Goal: Obtain resource: Download file/media

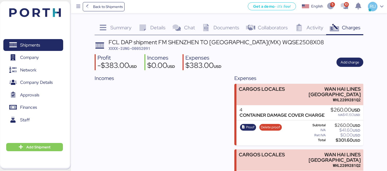
click at [34, 18] on header at bounding box center [28, 12] width 50 height 16
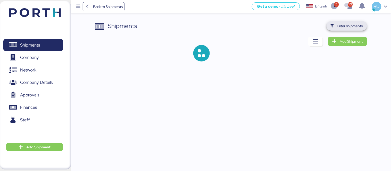
click at [349, 24] on span "Filter shipments" at bounding box center [350, 26] width 26 height 6
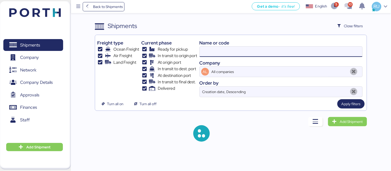
click at [274, 51] on input at bounding box center [281, 52] width 163 height 10
paste input "O0051940"
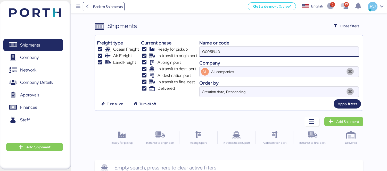
click at [274, 51] on input "O0051940" at bounding box center [279, 52] width 159 height 10
type input "O0051940"
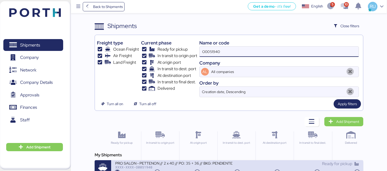
click at [196, 161] on div "PRO SALON - PETTENON // 2 x 40 // PO: 35 + 36 // BKG: PENDIENTE XXXX-XXXX-O0051…" at bounding box center [237, 169] width 252 height 16
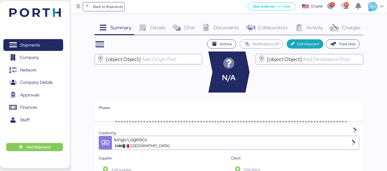
click at [351, 29] on span "Charges" at bounding box center [351, 27] width 19 height 7
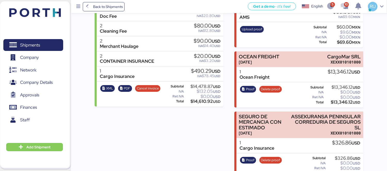
scroll to position [176, 0]
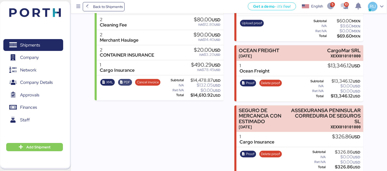
click at [128, 81] on span "PDF" at bounding box center [127, 83] width 6 height 6
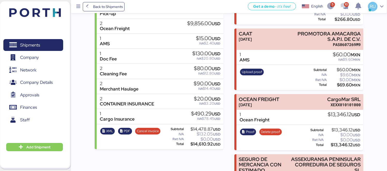
scroll to position [126, 0]
click at [45, 6] on header at bounding box center [28, 12] width 50 height 16
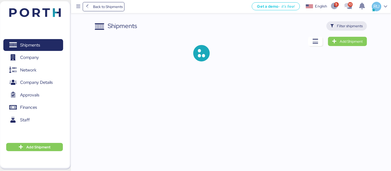
click at [353, 26] on span "Filter shipments" at bounding box center [350, 26] width 26 height 6
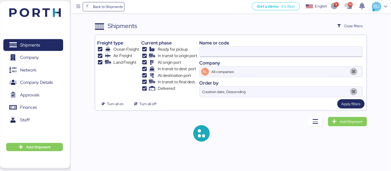
click at [275, 55] on input at bounding box center [281, 52] width 163 height 10
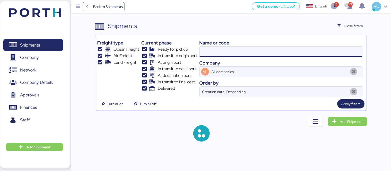
paste input "O0051981"
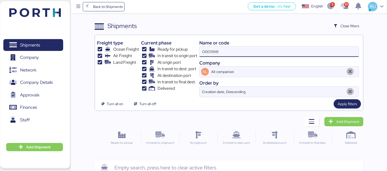
type input "O0051981"
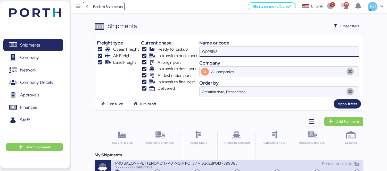
click at [197, 163] on div "PRO SALON - PETTENON // 1 x 40 IMO // PO: 37 // Bgk EBKG13739908 // PORTH-168225" at bounding box center [176, 163] width 122 height 4
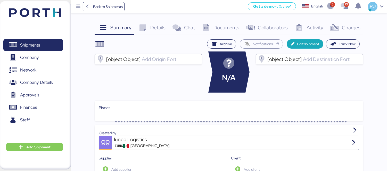
click at [334, 29] on icon at bounding box center [334, 27] width 11 height 7
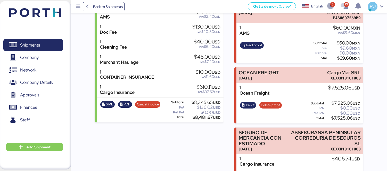
scroll to position [176, 0]
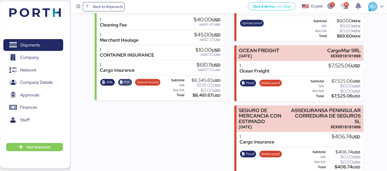
click at [124, 82] on span "PDF" at bounding box center [127, 83] width 6 height 6
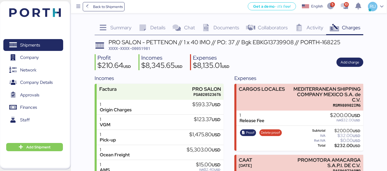
click at [40, 6] on header at bounding box center [28, 12] width 50 height 16
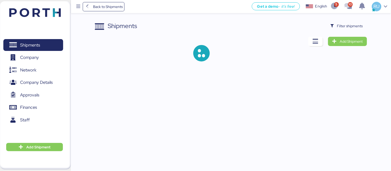
click at [350, 31] on div "Shipments Filter shipments Add Shipment" at bounding box center [231, 45] width 272 height 48
click at [327, 23] on div "Shipments Filter shipments" at bounding box center [231, 25] width 272 height 9
click at [338, 27] on span "Filter shipments" at bounding box center [350, 26] width 26 height 6
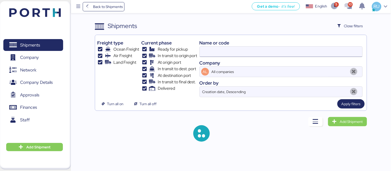
click at [259, 51] on input at bounding box center [281, 52] width 163 height 10
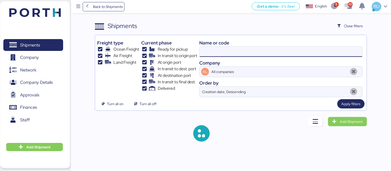
paste input "O0052001"
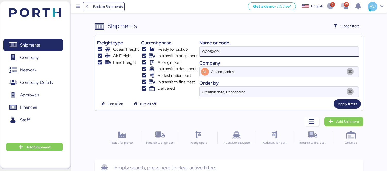
type input "O0052001"
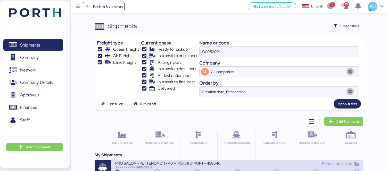
click at [219, 163] on div "PRO SALON - PETTENON // 1 x 40 // PO: 38 // PORTH-168646" at bounding box center [176, 163] width 122 height 4
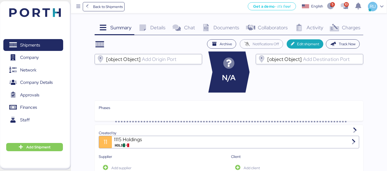
click at [342, 25] on span "Charges" at bounding box center [351, 27] width 19 height 7
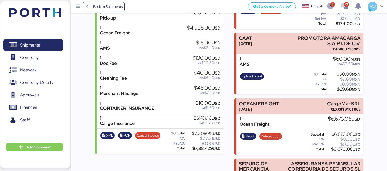
scroll to position [170, 0]
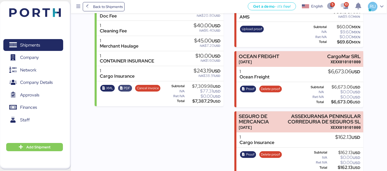
click at [125, 89] on span "PDF" at bounding box center [127, 89] width 6 height 6
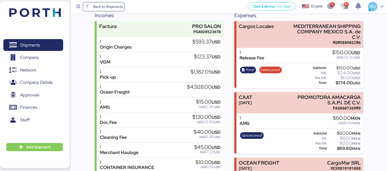
scroll to position [0, 0]
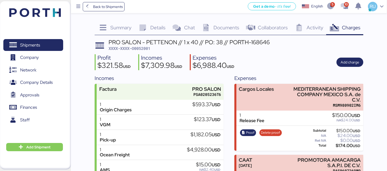
click at [48, 11] on img at bounding box center [35, 12] width 52 height 9
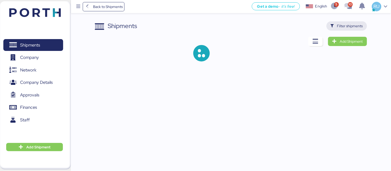
click at [344, 25] on span "Filter shipments" at bounding box center [350, 26] width 26 height 6
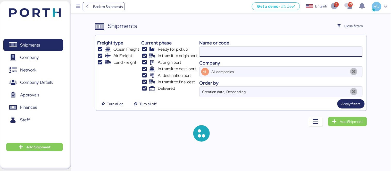
click at [253, 48] on input at bounding box center [281, 52] width 163 height 10
paste input "O0052104"
type input "O0052104"
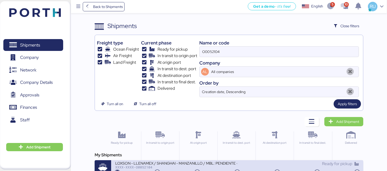
click at [162, 161] on div "LOXSON - LLENAMEX / SHANGHAI - MANZANILLO / MBL: PENDIENTE - HBL: KSSE250901419…" at bounding box center [237, 169] width 252 height 16
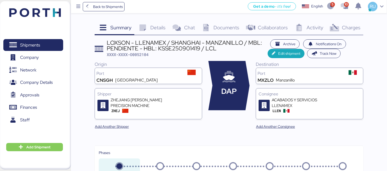
click at [354, 29] on span "Charges" at bounding box center [351, 27] width 19 height 7
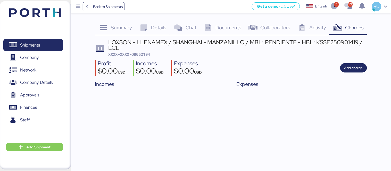
click at [215, 29] on div "Documents 0" at bounding box center [222, 28] width 45 height 14
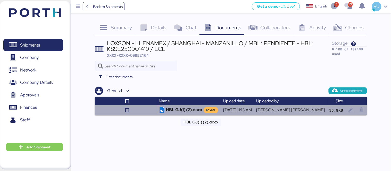
click at [186, 109] on td "HBL GJ(1) (2).docx private" at bounding box center [189, 110] width 64 height 10
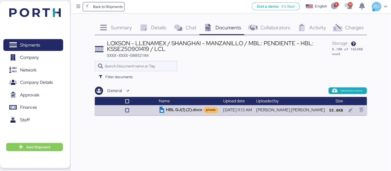
click at [155, 29] on span "Details" at bounding box center [158, 27] width 15 height 7
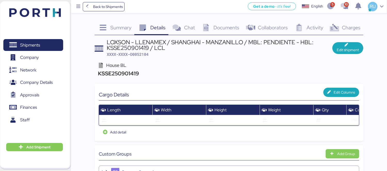
click at [140, 48] on div "LOXSON - LLENAMEX / SHANGHAI - MANZANILLO / MBL: PENDIENTE - HBL: KSSE250901419…" at bounding box center [219, 45] width 225 height 12
copy div "KSSE250901419"
click at [166, 48] on div "LOXSON - LLENAMEX / SHANGHAI - MANZANILLO / MBL: PENDIENTE - HBL: KSSE250901419…" at bounding box center [219, 45] width 225 height 12
click at [218, 21] on div "Documents 0" at bounding box center [220, 28] width 44 height 14
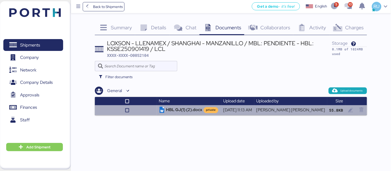
click at [202, 111] on td "HBL GJ(1) (2).docx private" at bounding box center [189, 110] width 64 height 10
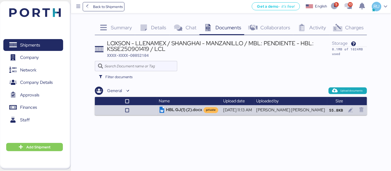
click at [42, 10] on img at bounding box center [35, 12] width 52 height 9
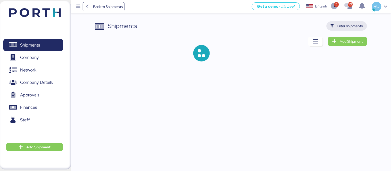
click at [357, 25] on span "Filter shipments" at bounding box center [350, 26] width 26 height 6
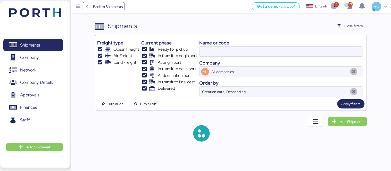
click at [271, 56] on input at bounding box center [281, 52] width 163 height 10
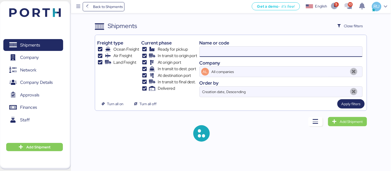
paste input "O0052001"
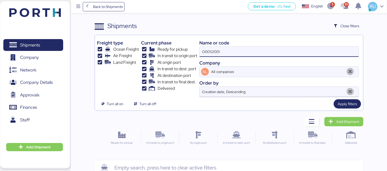
type input "O0052001"
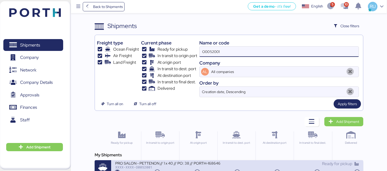
click at [187, 162] on div "PRO SALON - PETTENON // 1 x 40 // PO: 38 // PORTH-168646" at bounding box center [176, 163] width 122 height 4
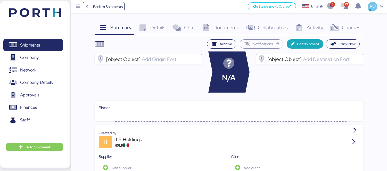
click at [345, 28] on span "Charges" at bounding box center [351, 27] width 19 height 7
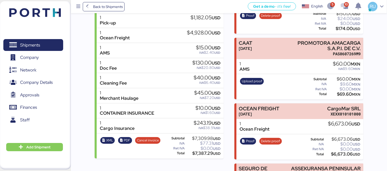
scroll to position [119, 0]
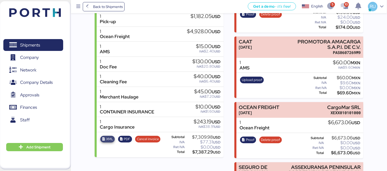
click at [109, 137] on span "XML" at bounding box center [109, 140] width 7 height 6
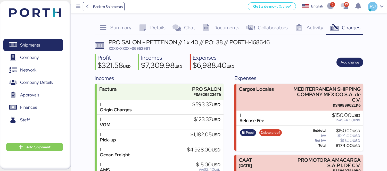
click at [52, 20] on div "Shipments 0 Company 0 Network 0 Company Details 0 Approvals 0 Finances 0 Staff …" at bounding box center [35, 85] width 71 height 169
click at [52, 15] on img at bounding box center [35, 12] width 52 height 9
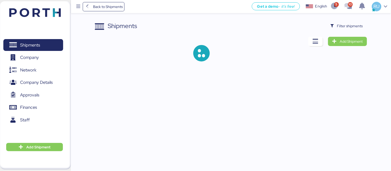
click at [340, 31] on div "Shipments Filter shipments Add Shipment" at bounding box center [231, 45] width 272 height 48
click at [339, 25] on span "Filter shipments" at bounding box center [350, 26] width 26 height 6
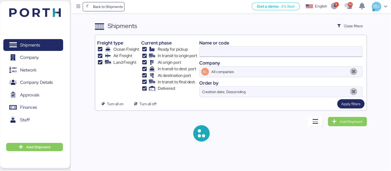
click at [281, 50] on input at bounding box center [281, 52] width 163 height 10
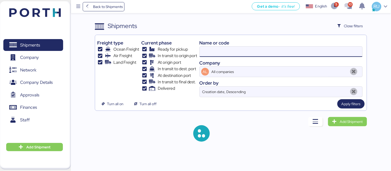
paste input "O0051981"
type input "O0051981"
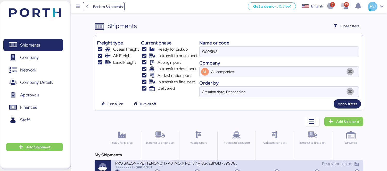
click at [211, 163] on div "PRO SALON - PETTENON // 1 x 40 IMO // PO: 37 // Bgk EBKG13739908 // PORTH-168225" at bounding box center [176, 163] width 122 height 4
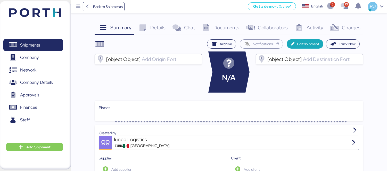
click at [349, 21] on div "Charges 0" at bounding box center [344, 28] width 37 height 14
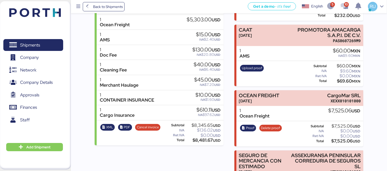
scroll to position [141, 0]
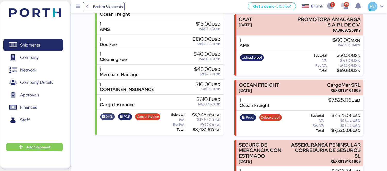
click at [110, 119] on span "XML" at bounding box center [109, 117] width 7 height 6
click at [50, 7] on header at bounding box center [28, 12] width 50 height 16
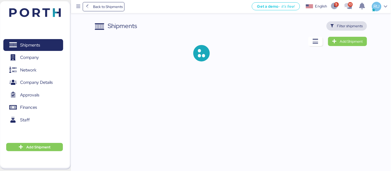
click at [346, 23] on span "Filter shipments" at bounding box center [350, 26] width 26 height 6
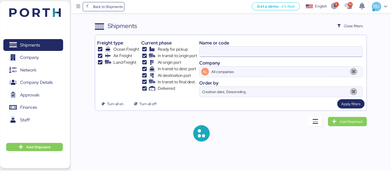
click at [259, 49] on input at bounding box center [281, 52] width 163 height 10
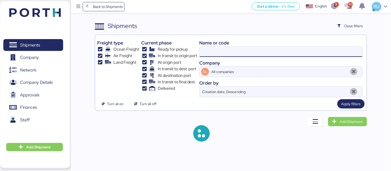
paste input "O0051940"
type input "O0051940"
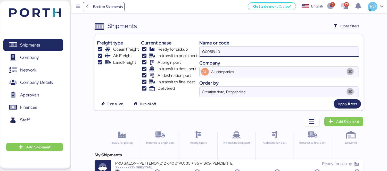
click at [210, 160] on div "My Shipments PRO SALON - PETTENON // 2 x 40 // PO: 35 + 36 // BKG: PENDIENTE XX…" at bounding box center [229, 164] width 269 height 25
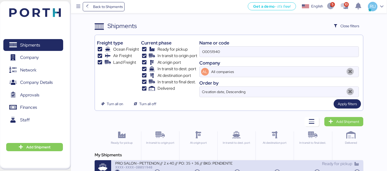
click at [214, 164] on div "PRO SALON - PETTENON // 2 x 40 // PO: 35 + 36 // BKG: PENDIENTE" at bounding box center [176, 163] width 122 height 4
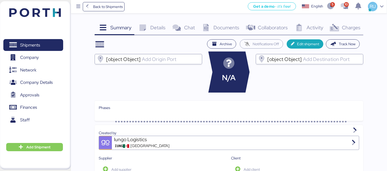
click at [351, 32] on div "Charges 0" at bounding box center [344, 28] width 37 height 14
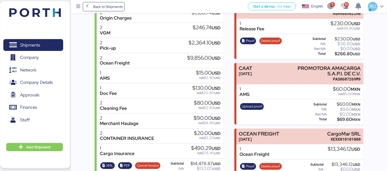
scroll to position [93, 0]
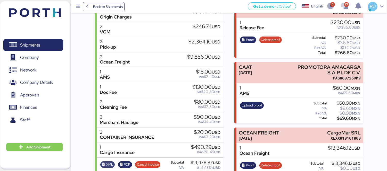
click at [106, 163] on span "XML" at bounding box center [109, 165] width 7 height 6
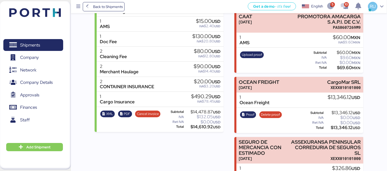
scroll to position [145, 0]
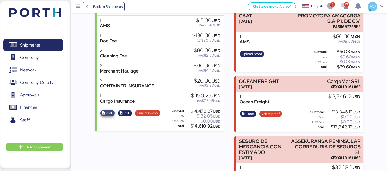
click at [107, 112] on span "XML" at bounding box center [109, 114] width 7 height 6
